Goal: Task Accomplishment & Management: Manage account settings

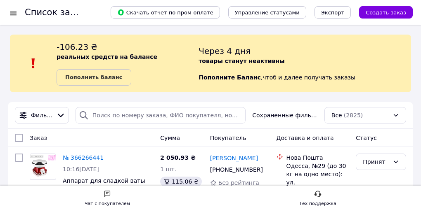
click at [12, 14] on div at bounding box center [13, 13] width 10 height 8
click at [382, 82] on div "Через 4 дня товары станут неактивны Пополните Баланс ,  чтоб и далее получать з…" at bounding box center [304, 63] width 212 height 45
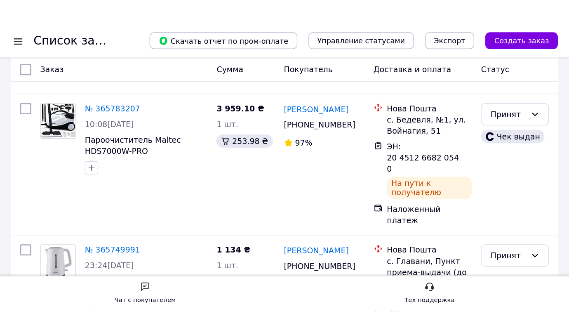
scroll to position [446, 0]
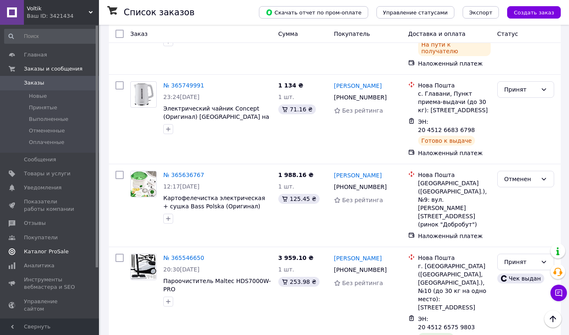
click at [52, 212] on span "Каталог ProSale" at bounding box center [46, 251] width 45 height 7
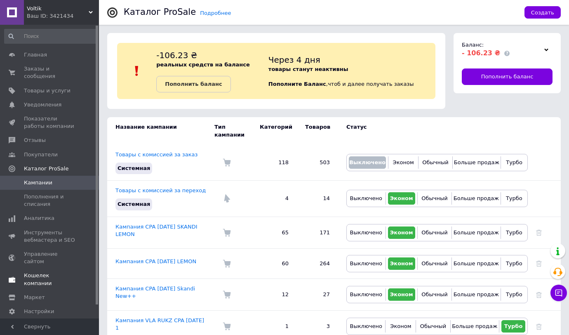
click at [54, 212] on span "Кошелек компании" at bounding box center [50, 279] width 52 height 15
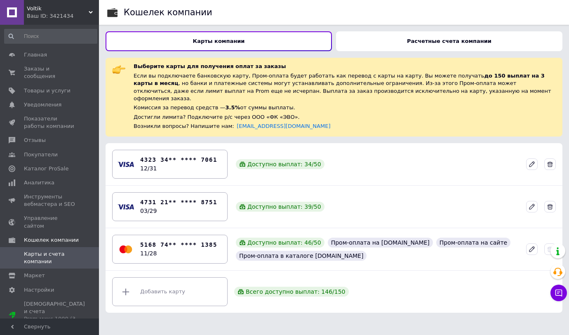
click at [420, 38] on b "Расчетные счета компании" at bounding box center [449, 41] width 85 height 6
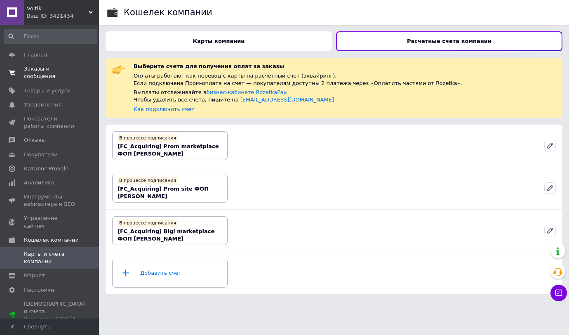
click at [40, 69] on span "Заказы и сообщения" at bounding box center [50, 72] width 52 height 15
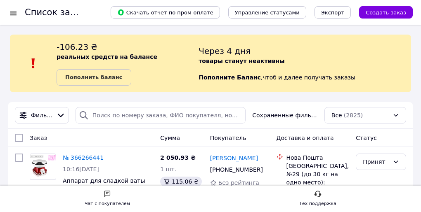
click at [359, 74] on div "Через 4 дня товары станут неактивны Пополните Баланс ,  чтоб и далее получать з…" at bounding box center [304, 63] width 212 height 45
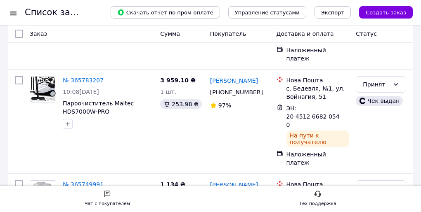
scroll to position [413, 0]
